Goal: Task Accomplishment & Management: Use online tool/utility

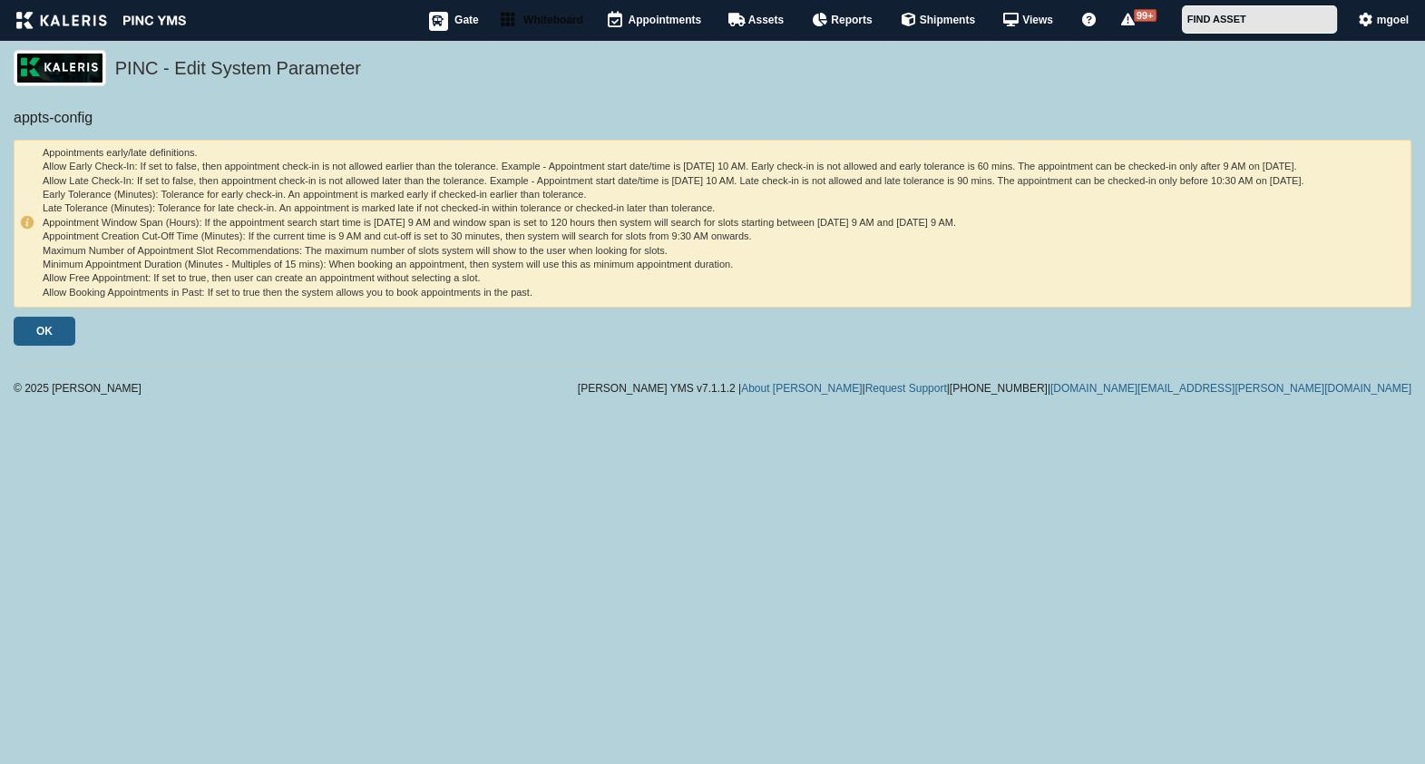
select select "number"
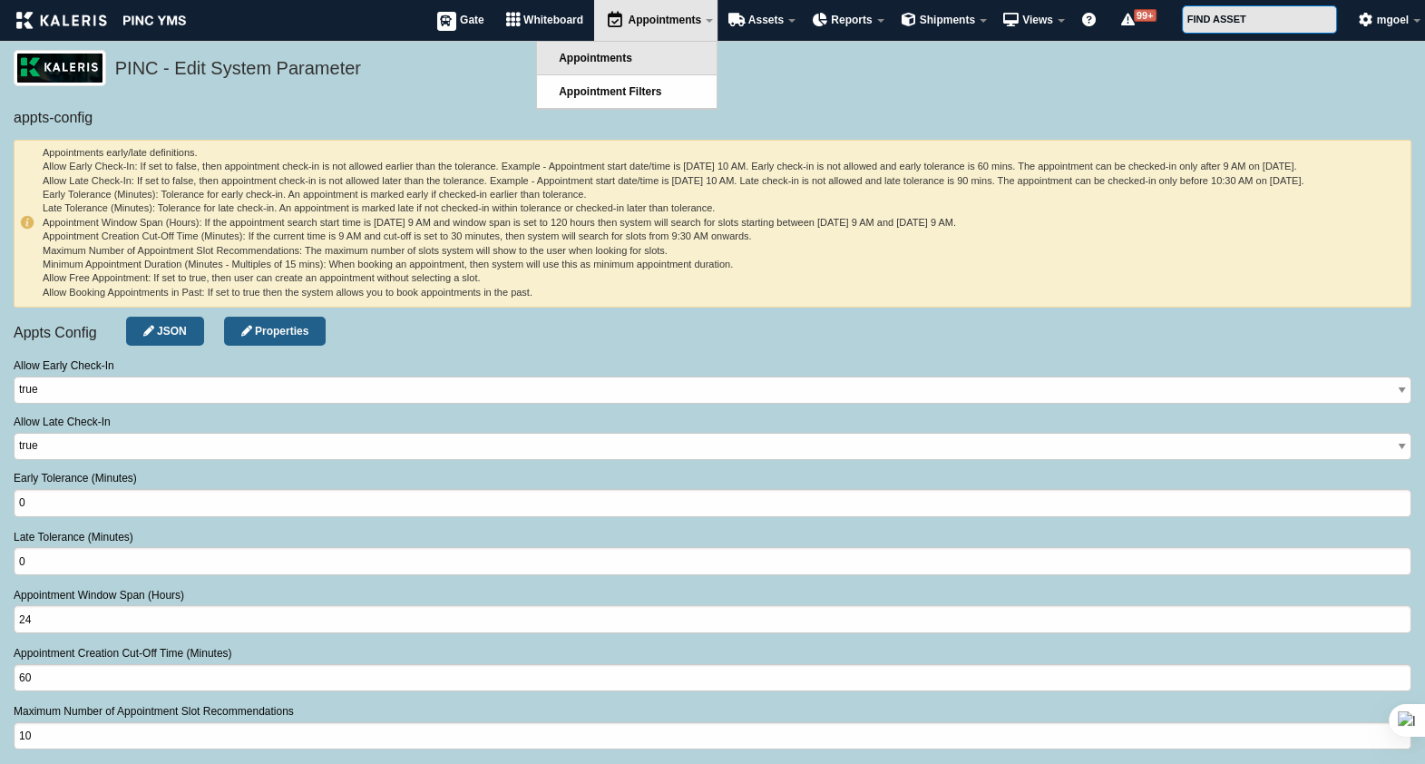
click at [647, 59] on link "Appointments" at bounding box center [627, 58] width 180 height 33
click at [637, 86] on span "Appointment Filters" at bounding box center [610, 91] width 102 height 13
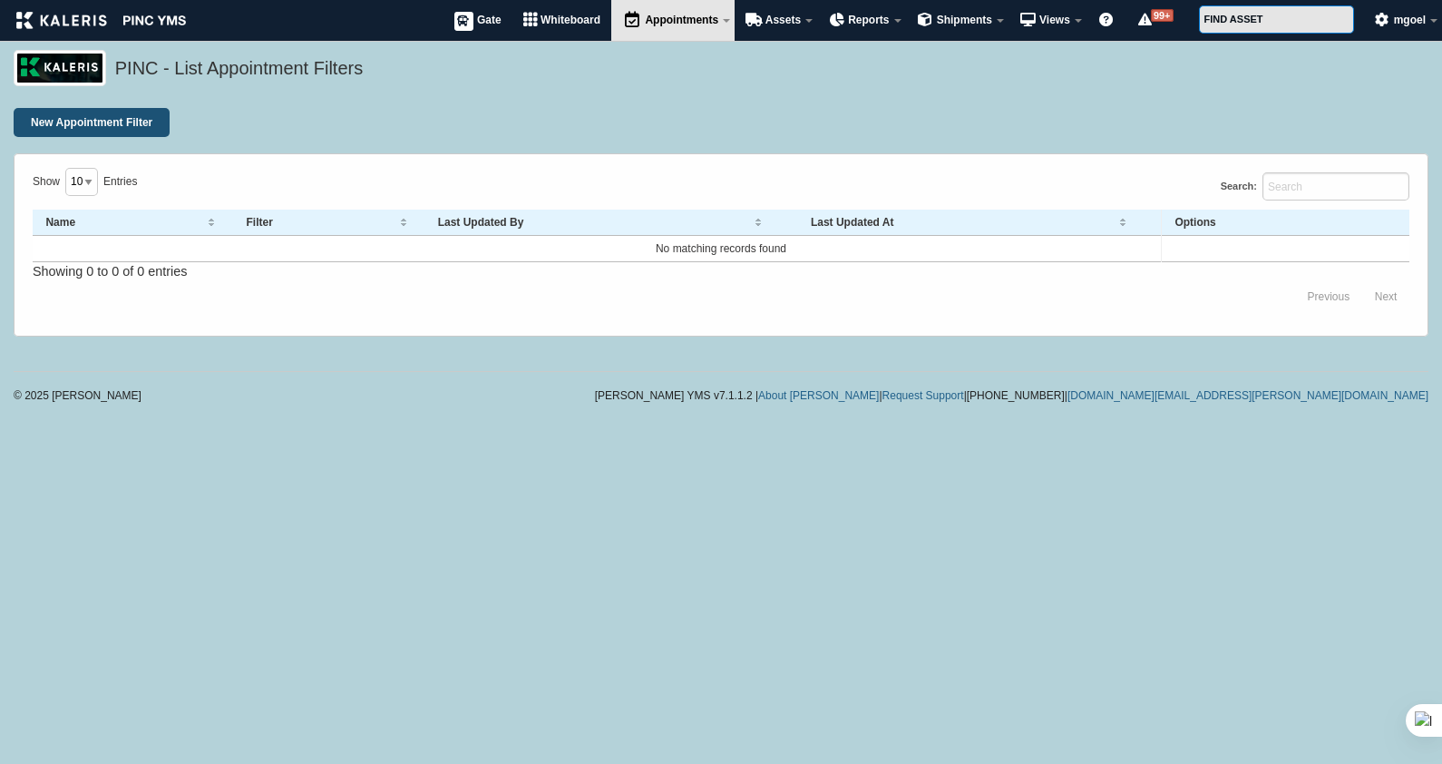
click at [120, 113] on link "New Appointment Filter" at bounding box center [92, 122] width 156 height 29
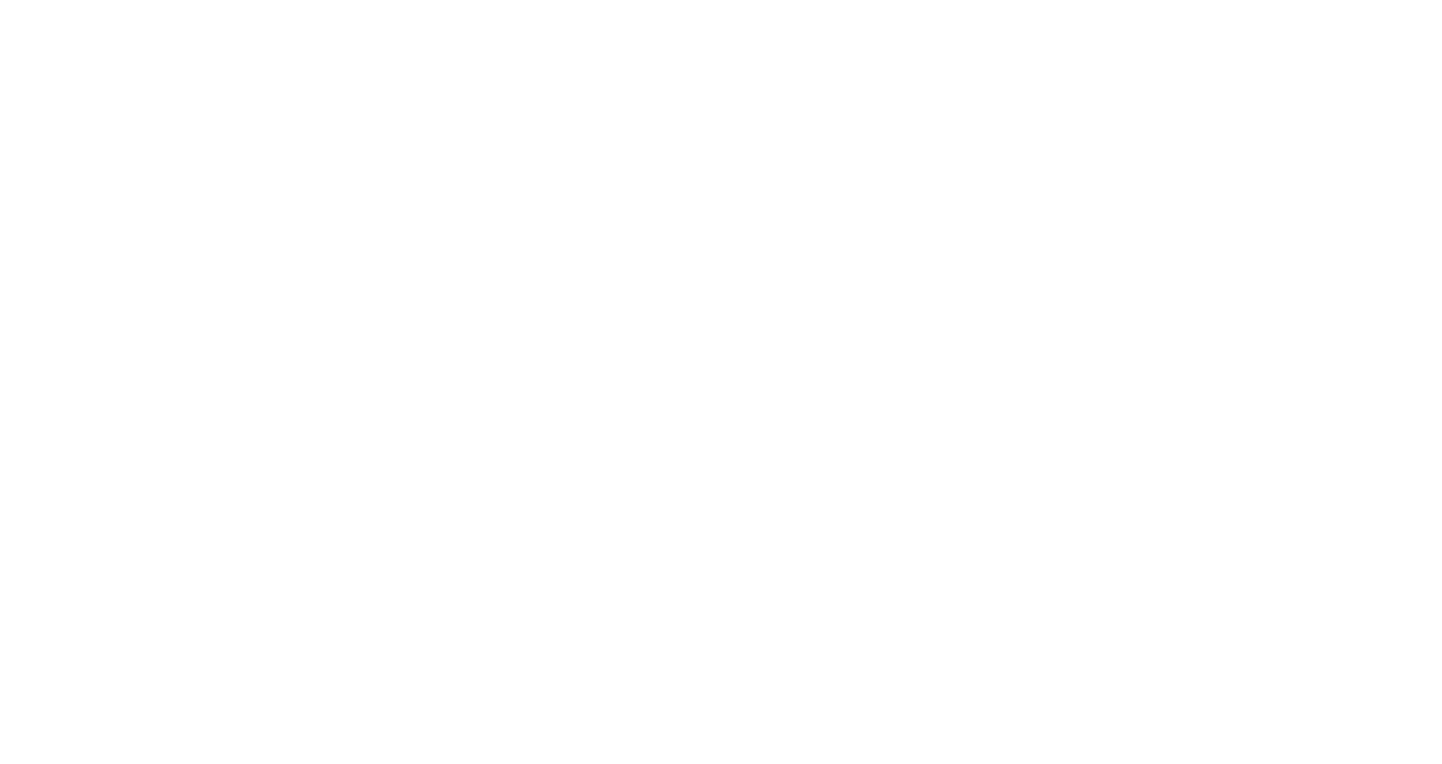
click at [0, 0] on html at bounding box center [0, 0] width 0 height 0
select select
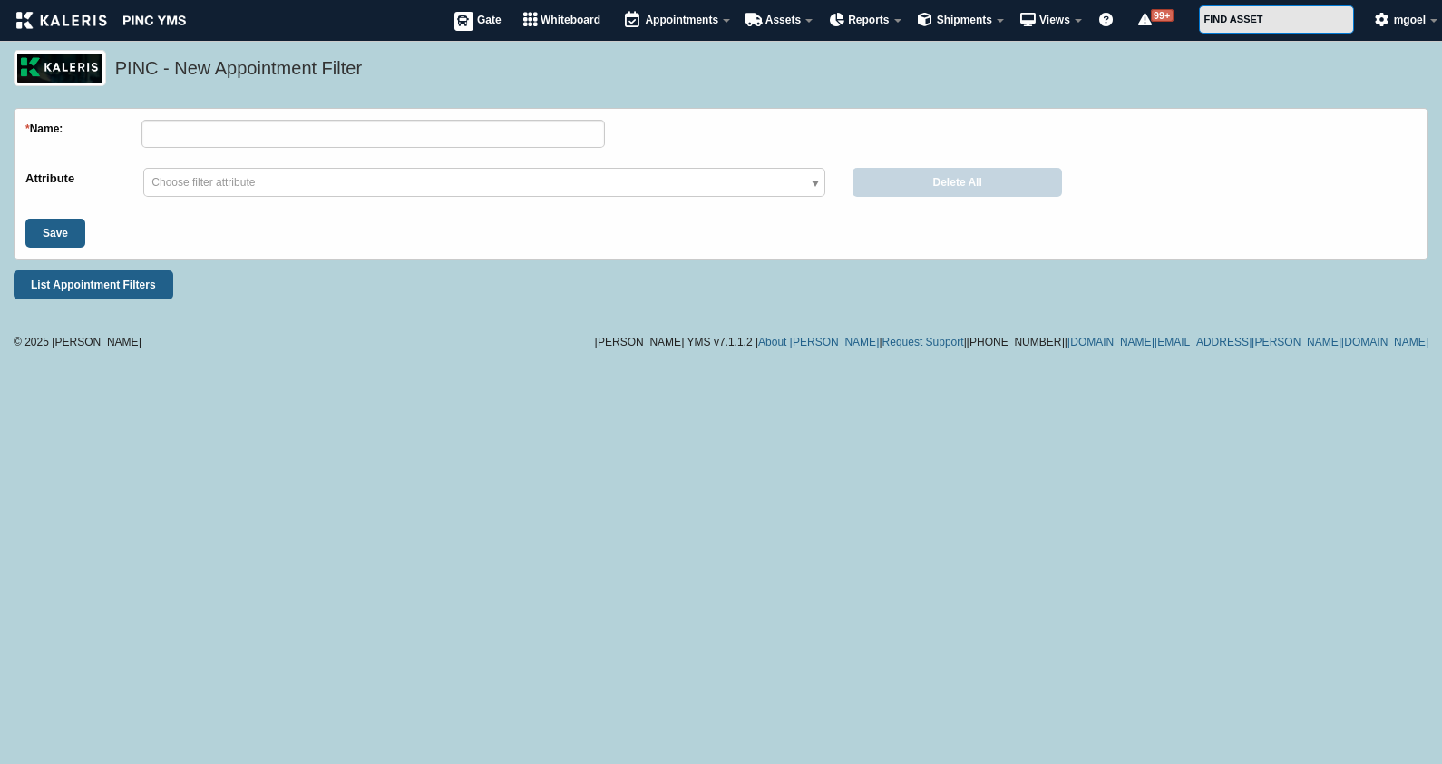
click at [712, 17] on span "Appointments" at bounding box center [681, 20] width 73 height 13
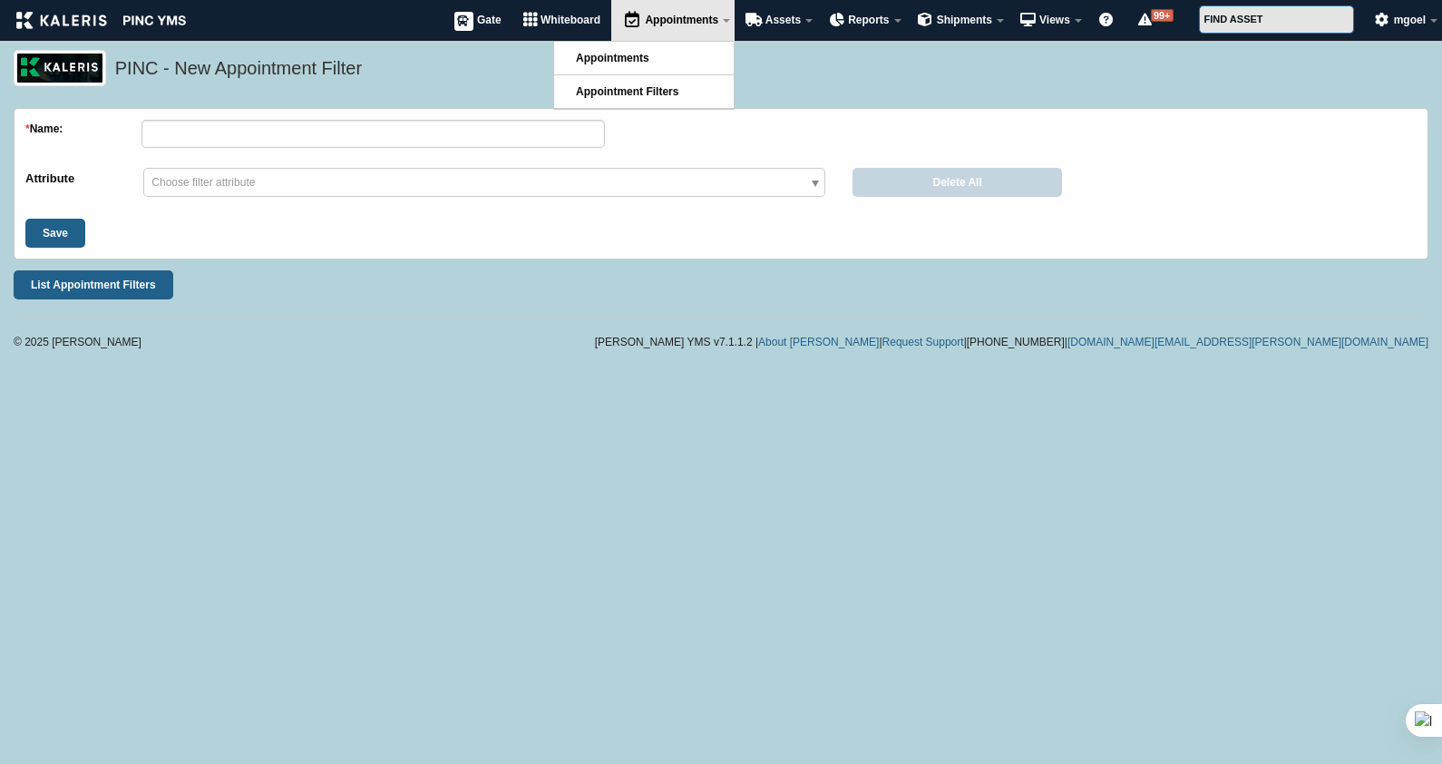
click at [646, 262] on div "* Name: Attribute [PERSON_NAME] Bhavya1 Carrier SCAC Date Attribute Driver Name…" at bounding box center [721, 189] width 1415 height 162
click at [637, 99] on link "Appointment Filters" at bounding box center [644, 91] width 180 height 33
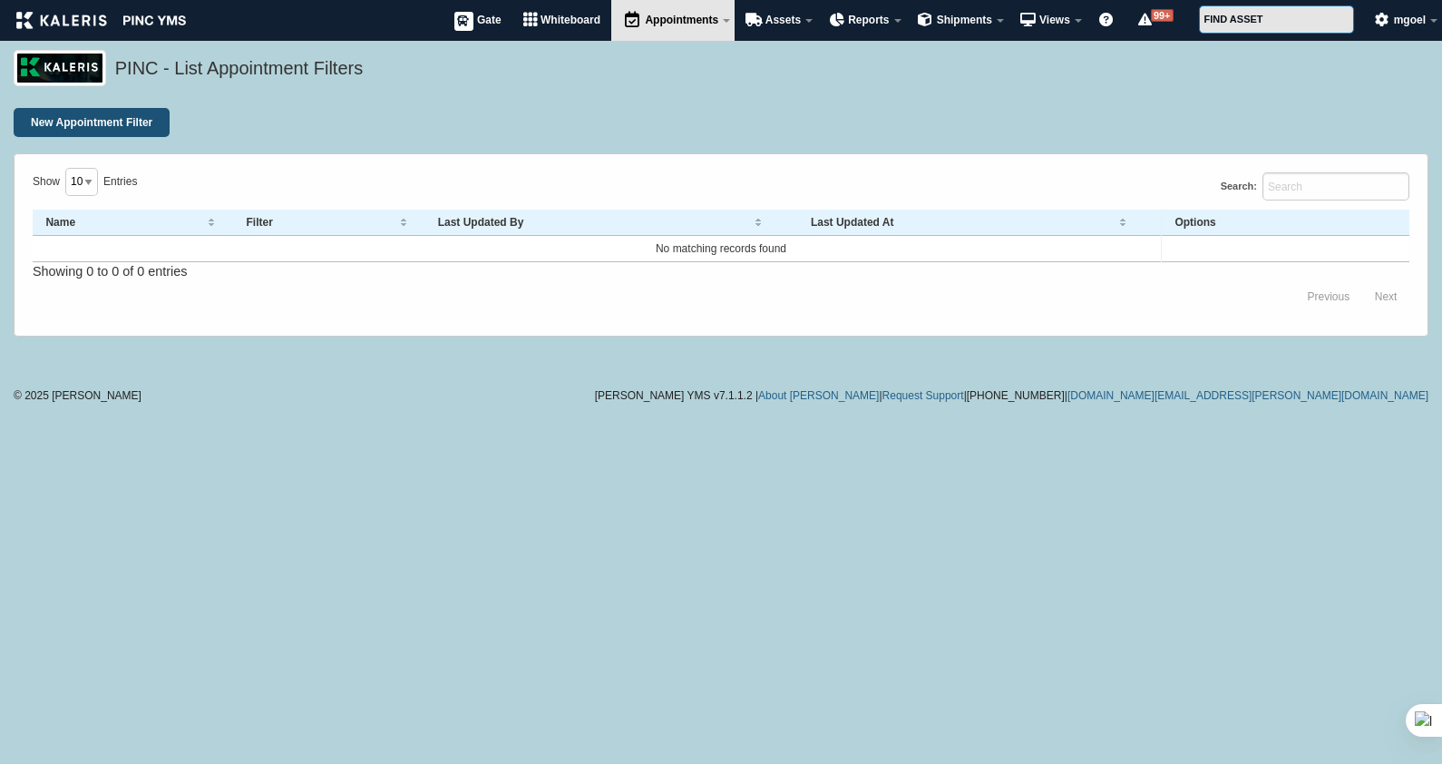
click at [118, 130] on link "New Appointment Filter" at bounding box center [92, 122] width 156 height 29
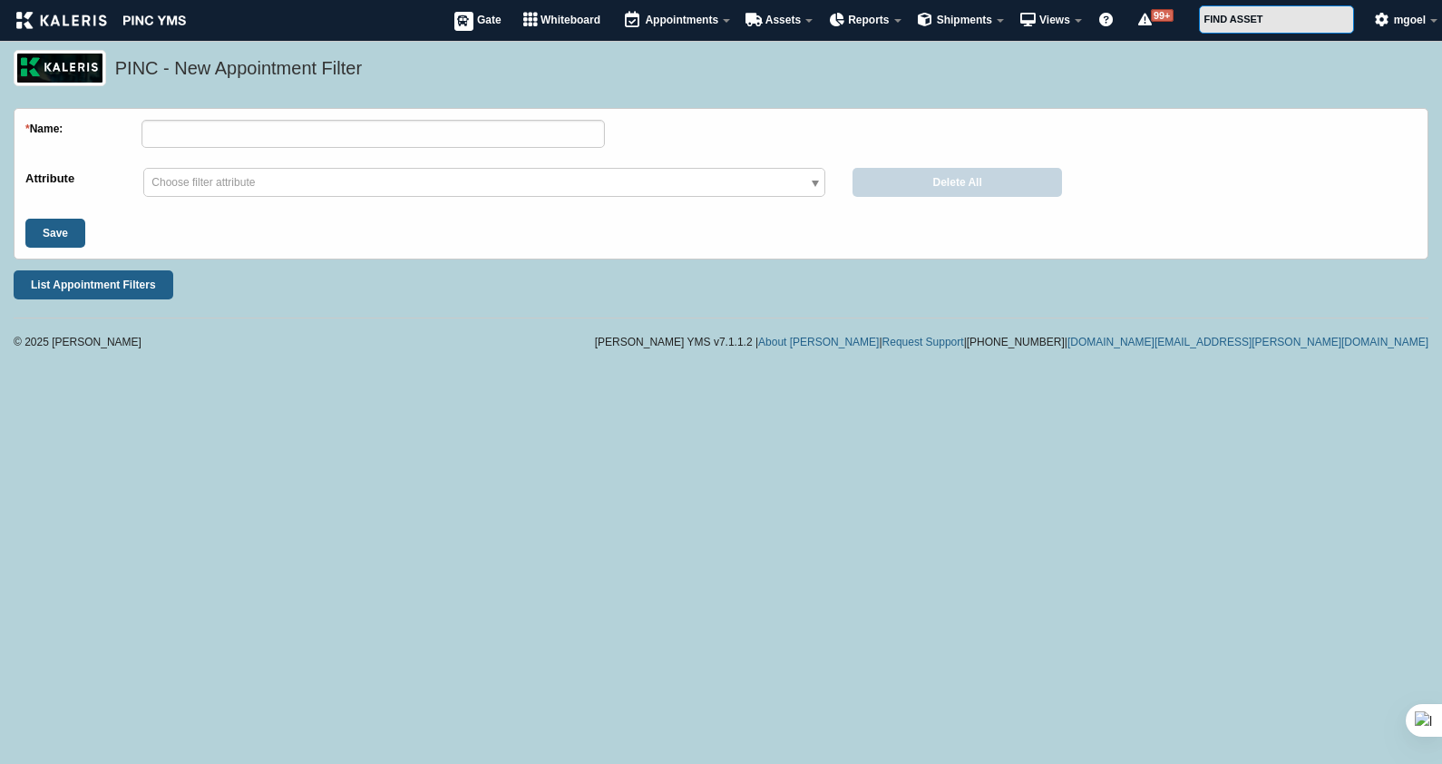
select select
click at [217, 134] on input "text" at bounding box center [372, 134] width 463 height 28
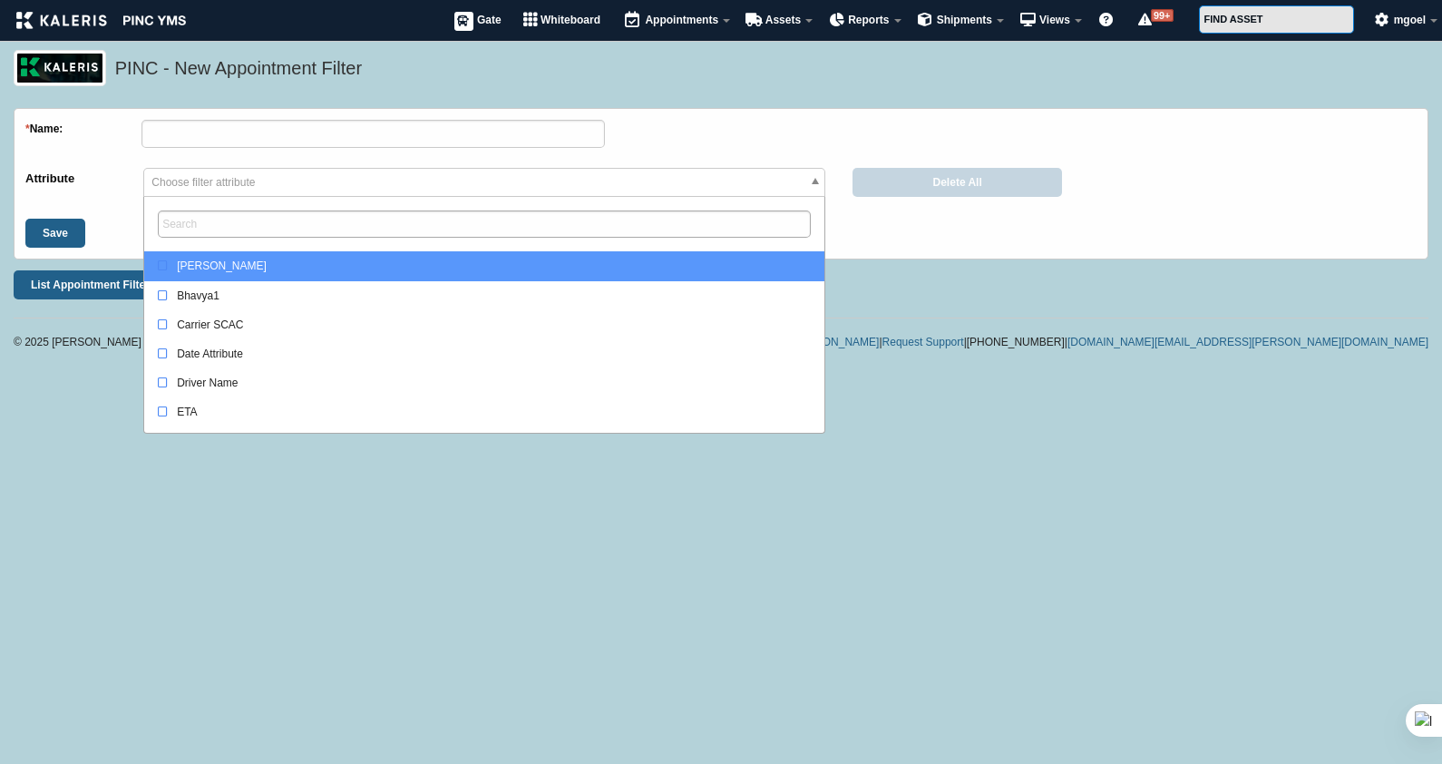
click at [315, 180] on span "Choose filter attribute" at bounding box center [484, 183] width 680 height 29
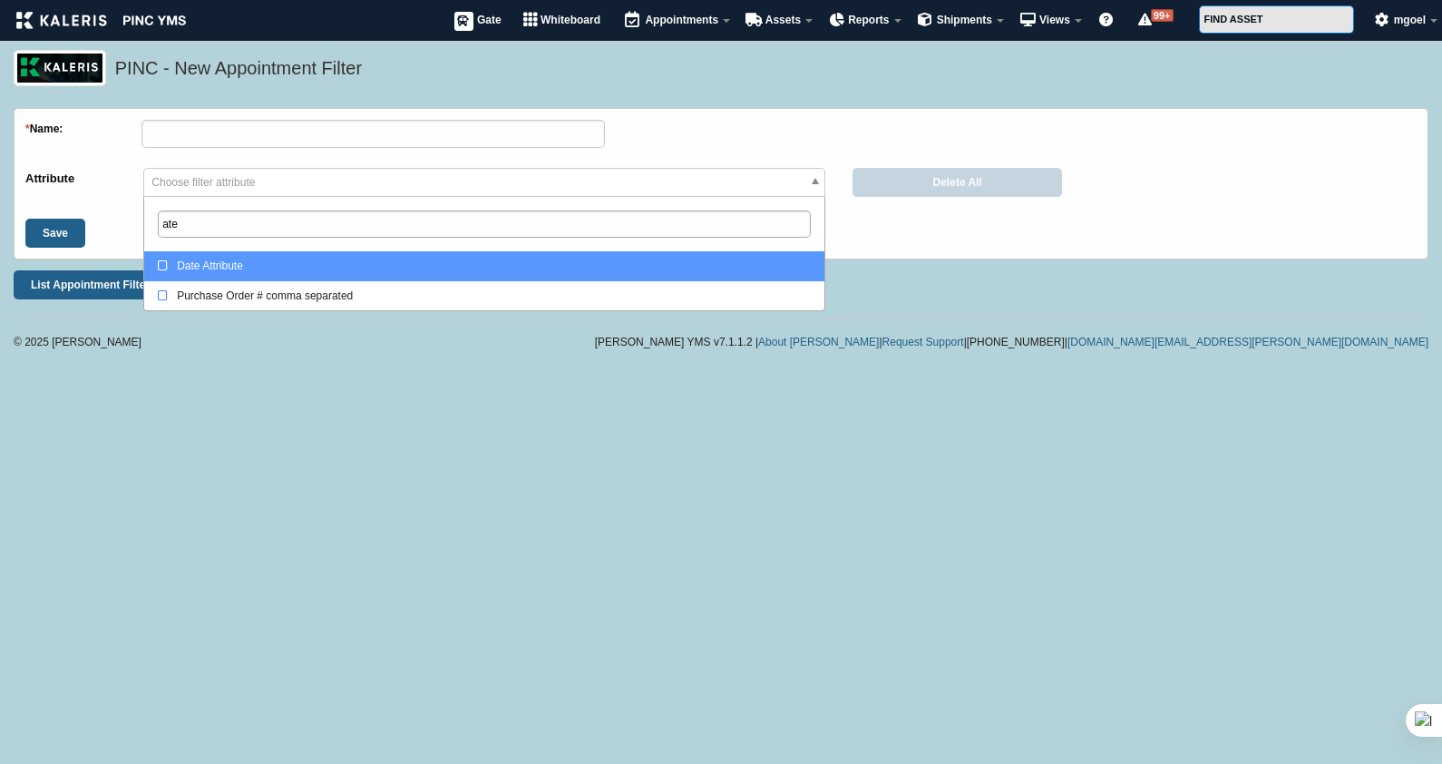
type input "ate"
click at [262, 257] on div "Date Attribute" at bounding box center [488, 266] width 661 height 18
select select "26"
select select
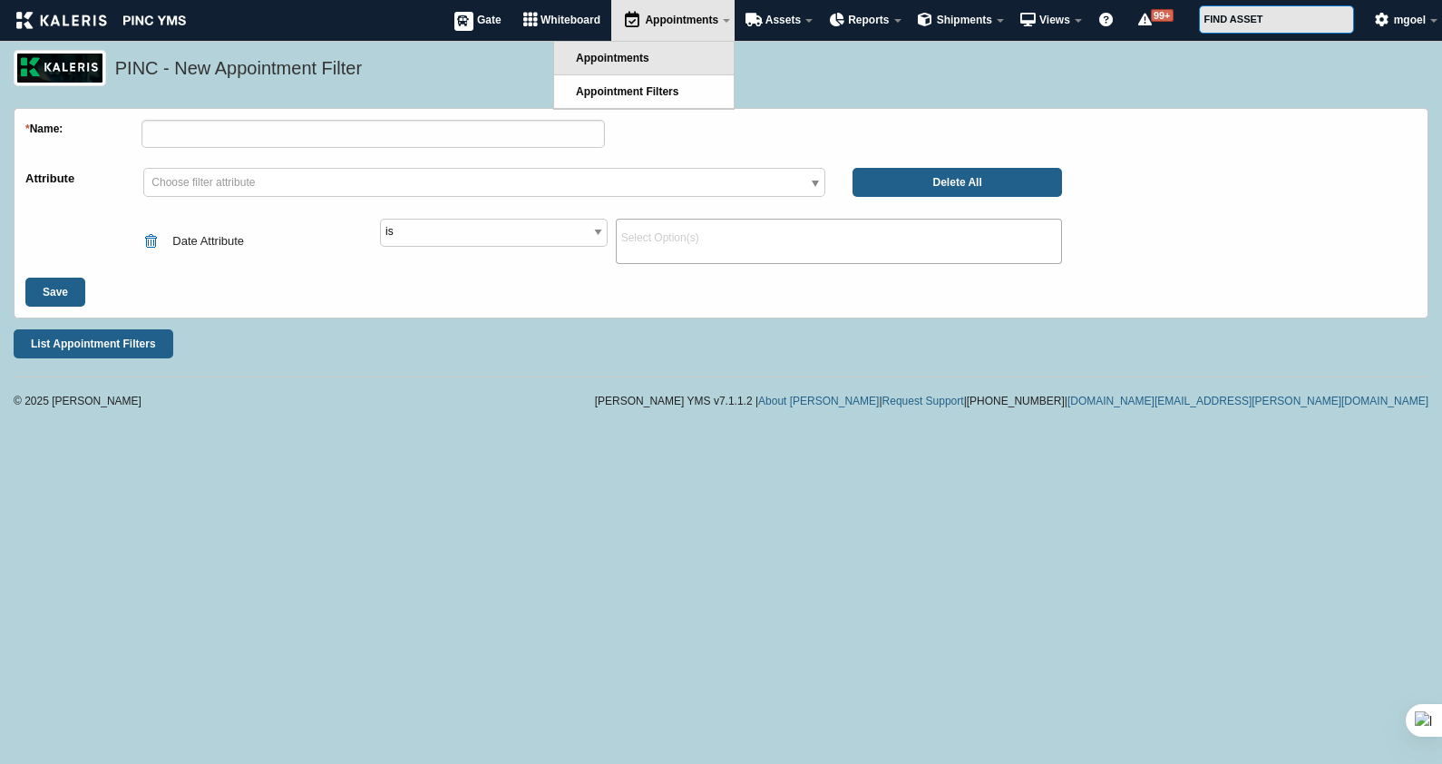
click at [652, 58] on link "Appointments" at bounding box center [644, 58] width 180 height 33
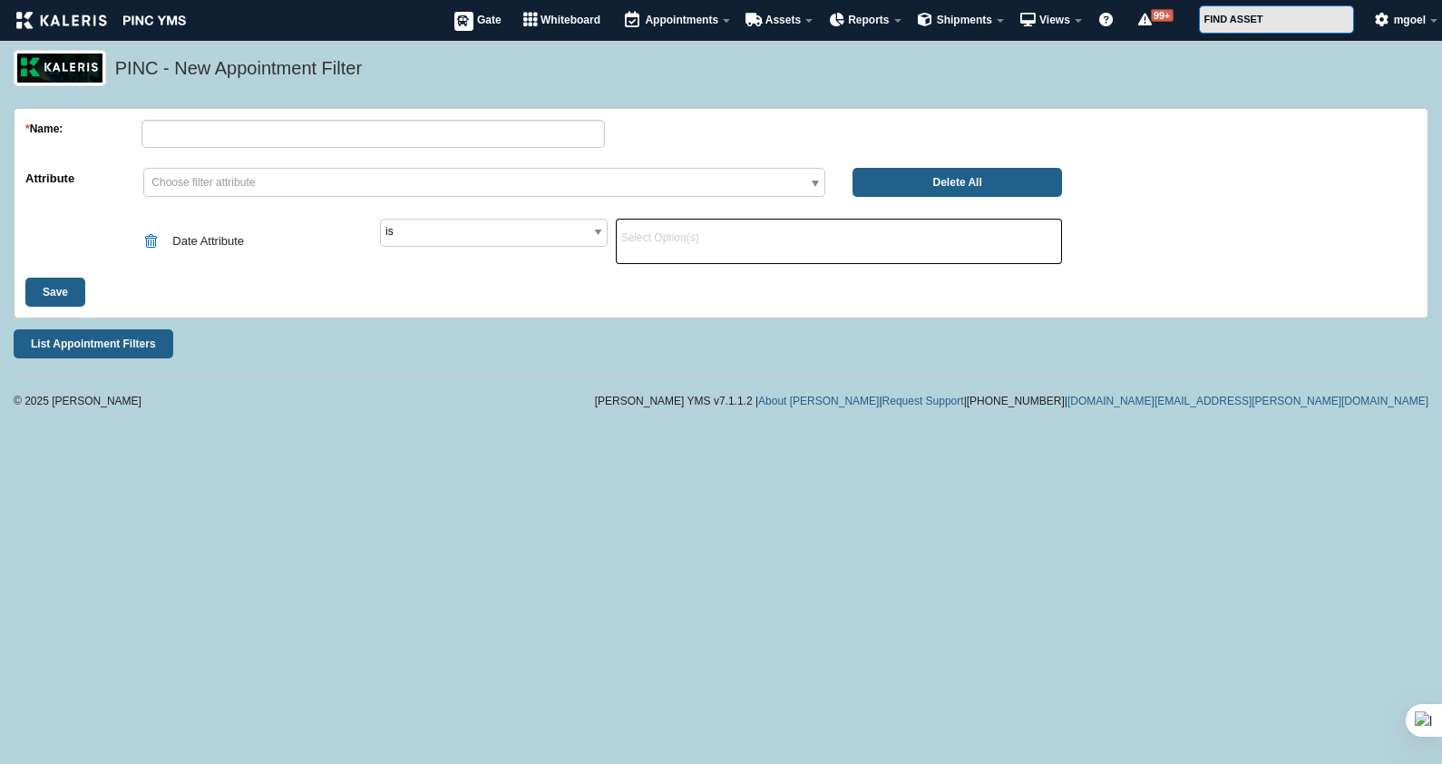
click at [641, 239] on input "search" at bounding box center [838, 238] width 435 height 28
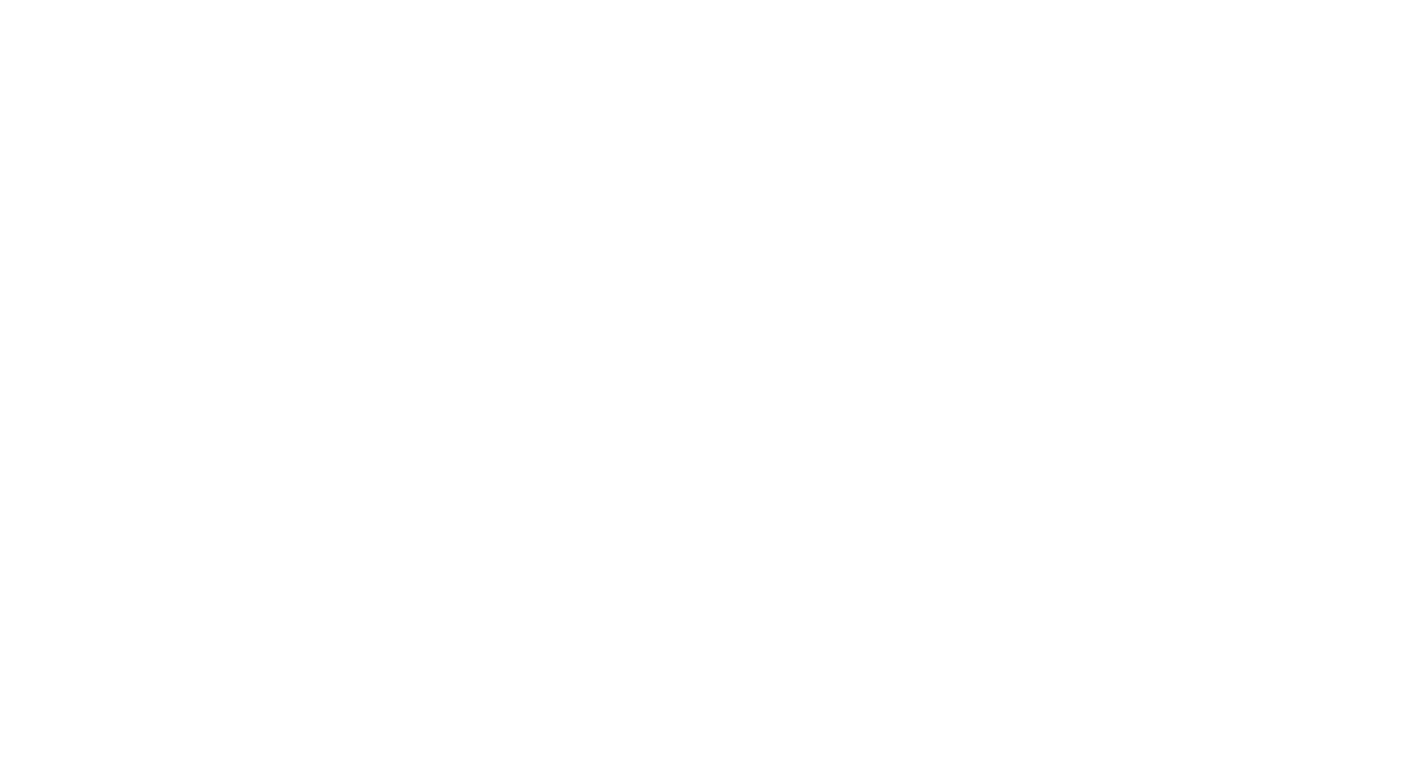
select select
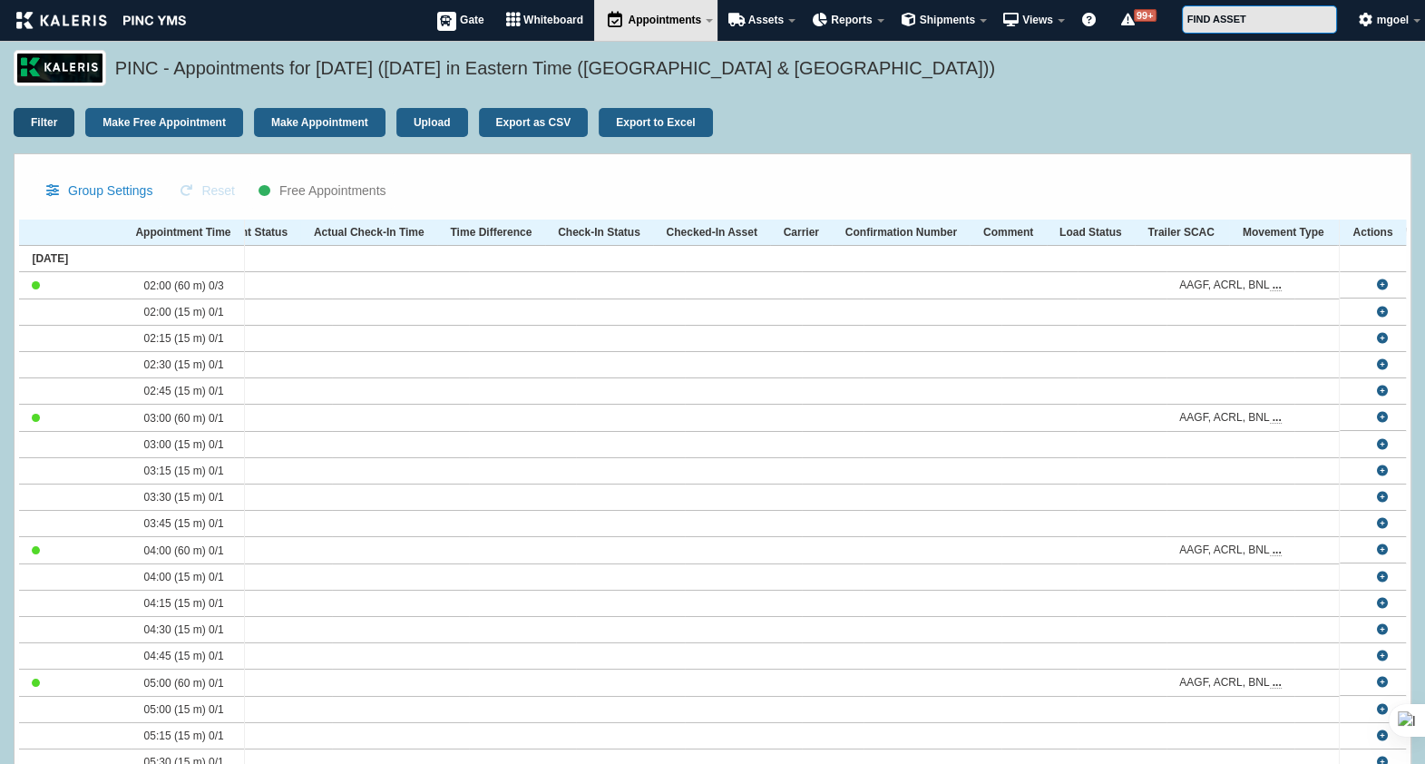
click at [45, 116] on link "Filter" at bounding box center [44, 122] width 61 height 29
